Goal: Information Seeking & Learning: Learn about a topic

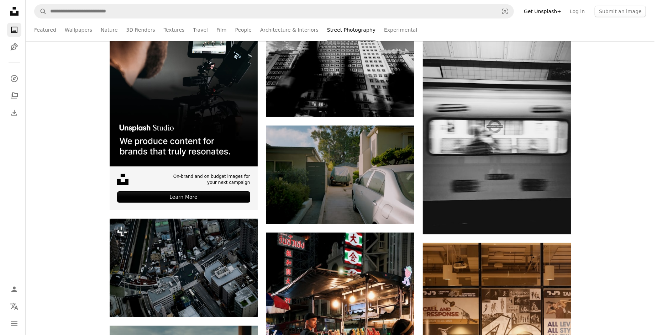
scroll to position [178, 0]
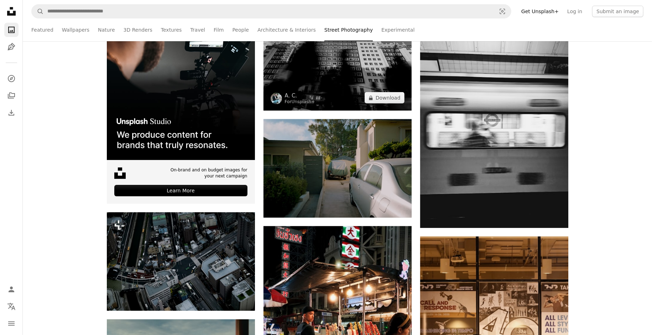
click at [338, 92] on img at bounding box center [337, 61] width 148 height 99
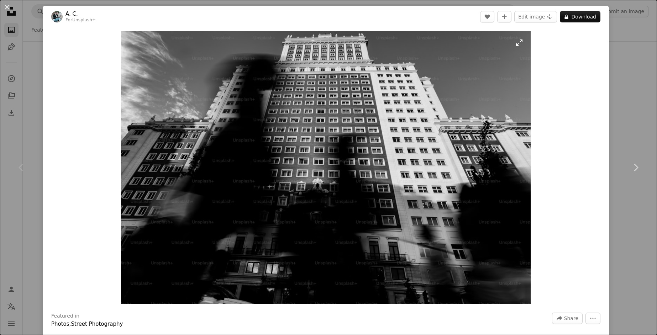
click at [341, 117] on img "Zoom in on this image" at bounding box center [326, 167] width 410 height 273
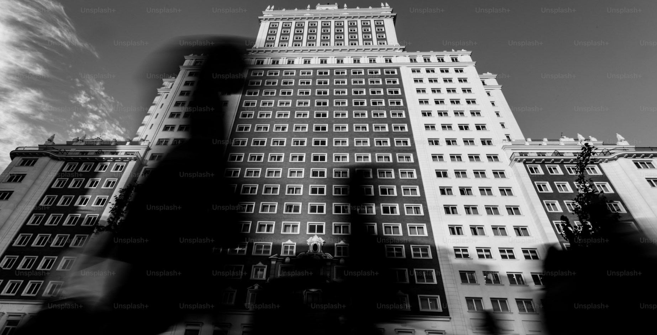
scroll to position [50, 0]
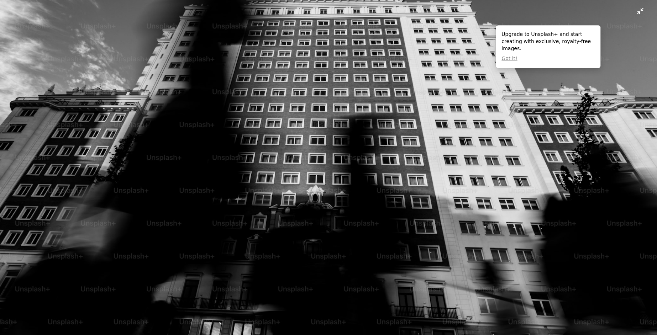
click at [341, 117] on img "Zoom out on this image" at bounding box center [329, 169] width 658 height 439
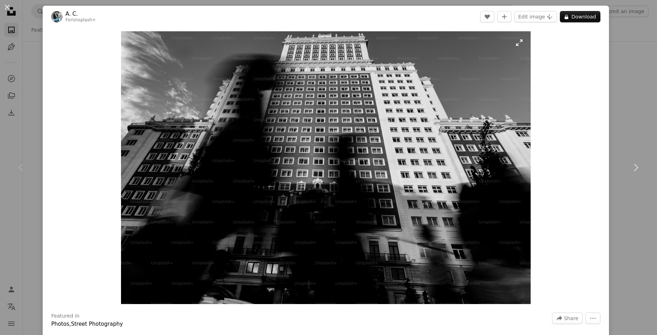
click at [341, 117] on img "Zoom in on this image" at bounding box center [326, 167] width 410 height 273
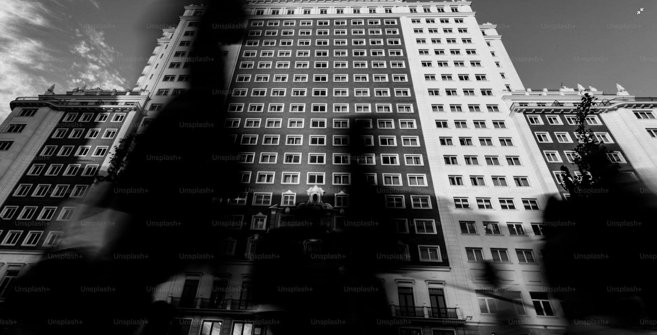
click at [341, 117] on img "Zoom out on this image" at bounding box center [329, 169] width 658 height 439
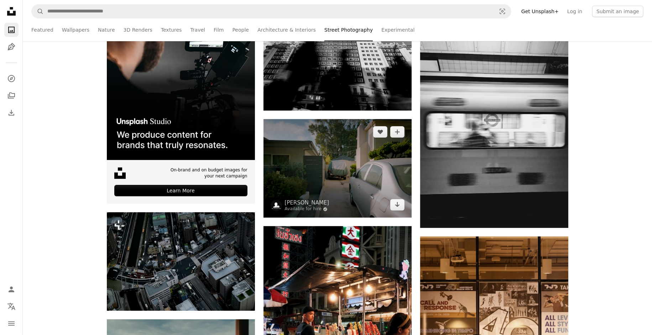
click at [308, 171] on img at bounding box center [337, 168] width 148 height 99
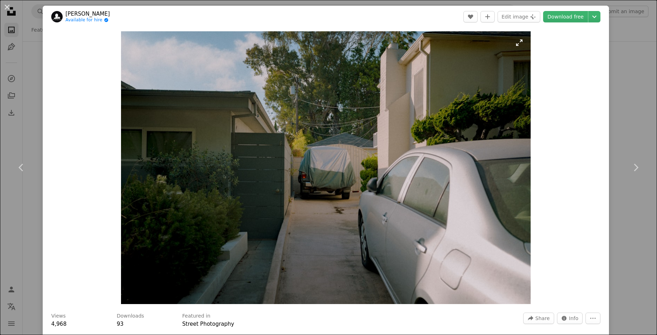
click at [307, 168] on img "Zoom in on this image" at bounding box center [326, 167] width 410 height 273
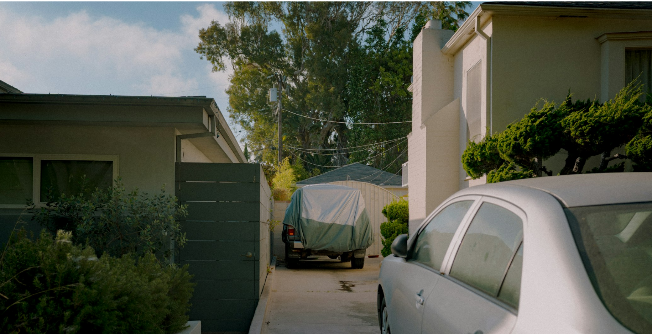
scroll to position [50, 0]
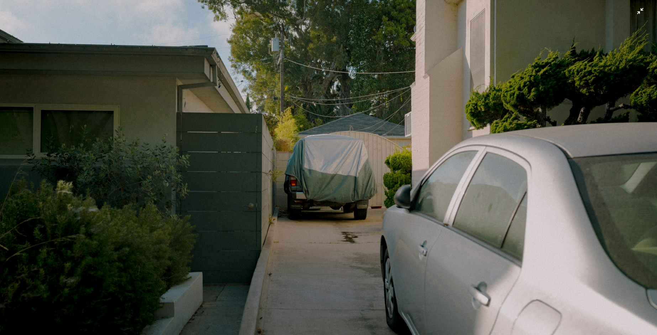
click at [307, 168] on img "Zoom out on this image" at bounding box center [329, 169] width 658 height 439
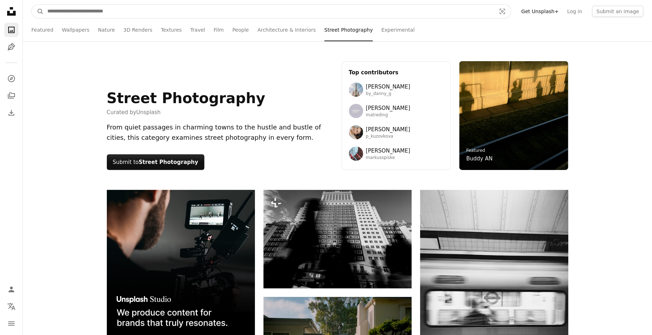
click at [90, 17] on input "Find visuals sitewide" at bounding box center [269, 12] width 450 height 14
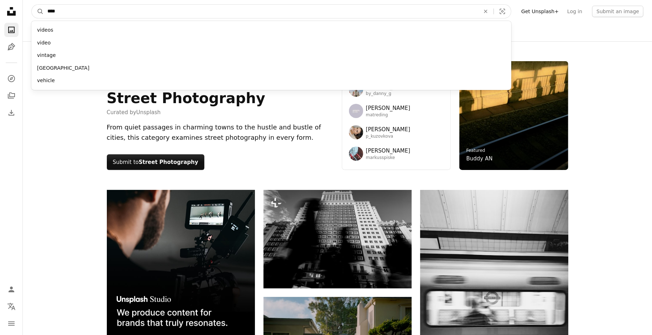
type input "*****"
click button "A magnifying glass" at bounding box center [38, 12] width 12 height 14
